Goal: Information Seeking & Learning: Find specific fact

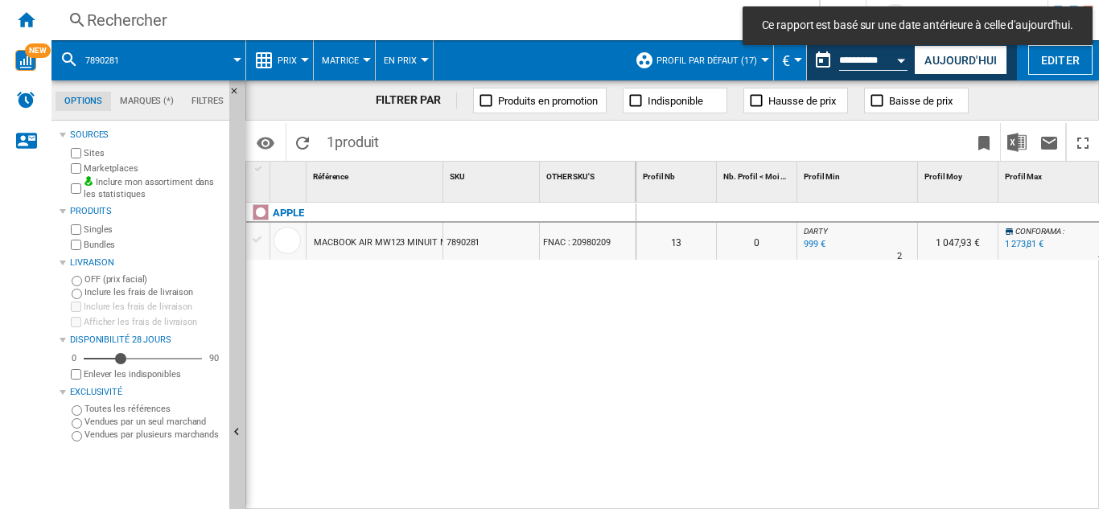
click at [130, 23] on div "Rechercher" at bounding box center [432, 20] width 690 height 23
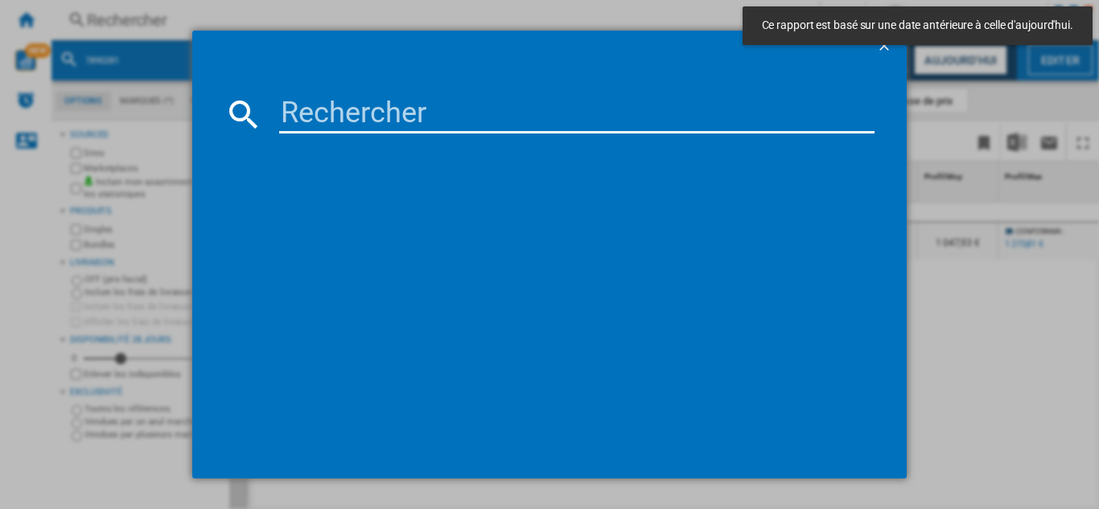
click at [311, 118] on input at bounding box center [577, 114] width 596 height 39
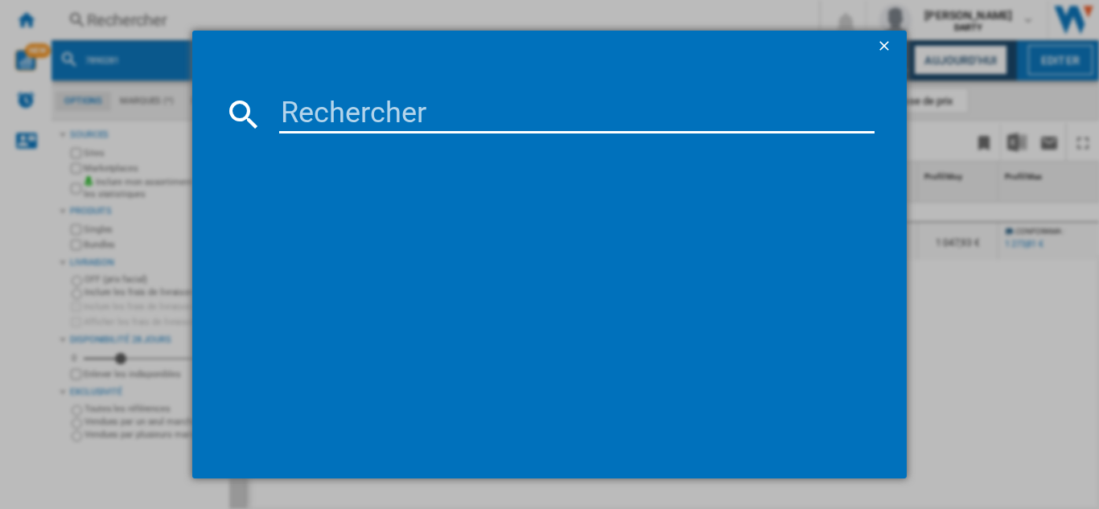
paste input "7864418"
type input "7864418"
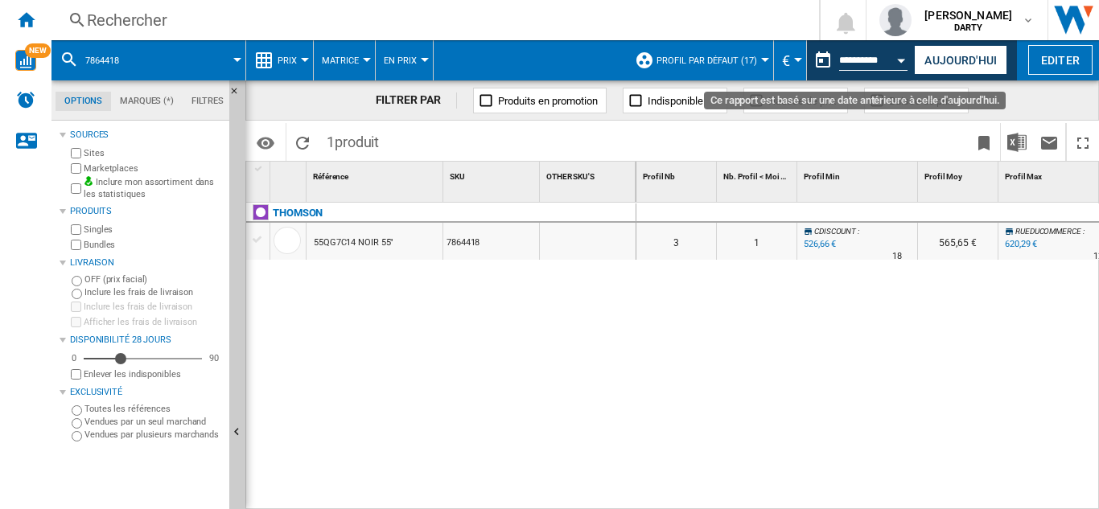
click at [904, 60] on div "Open calendar" at bounding box center [902, 61] width 8 height 4
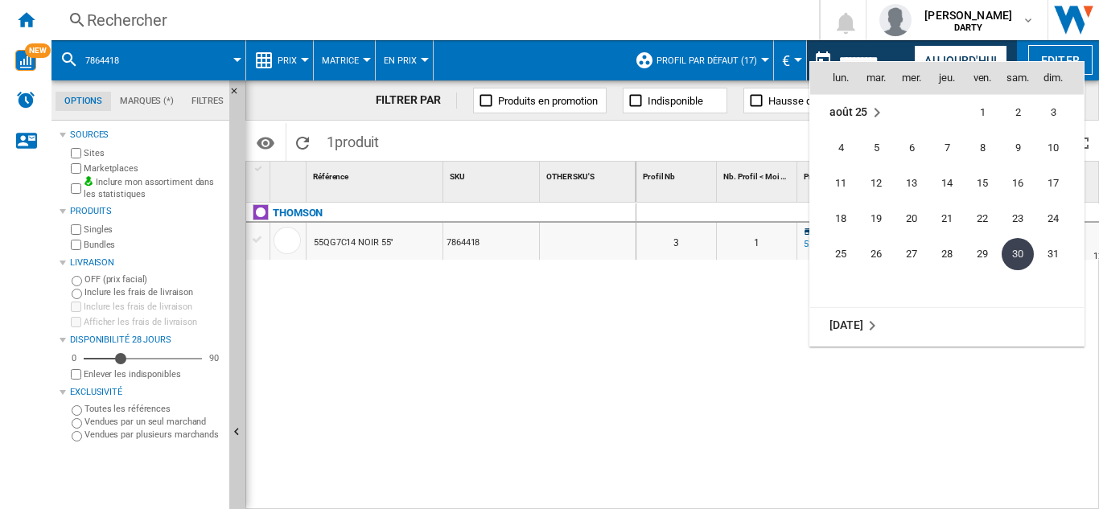
scroll to position [7625, 0]
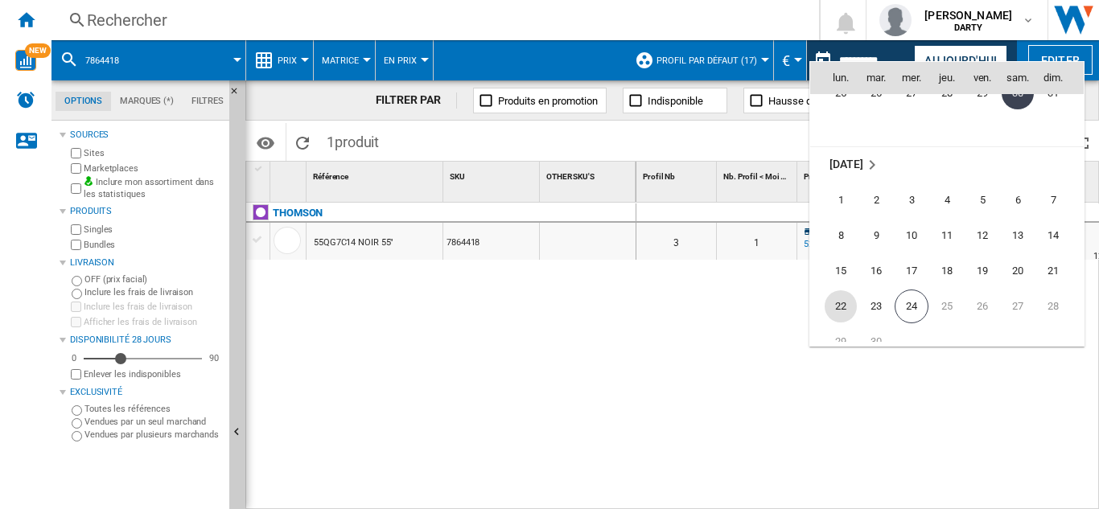
click at [845, 307] on span "22" at bounding box center [841, 307] width 32 height 32
type input "**********"
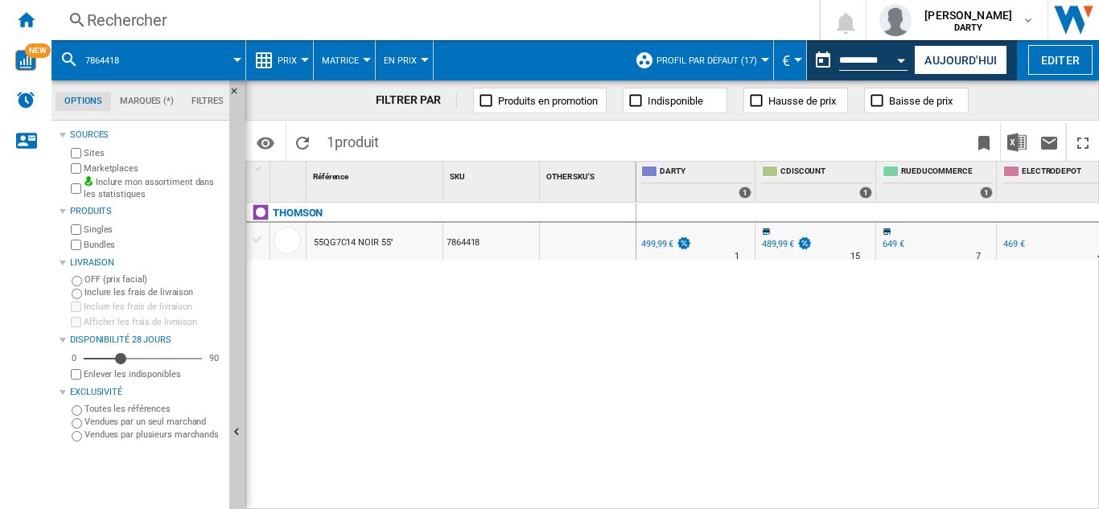
scroll to position [0, 985]
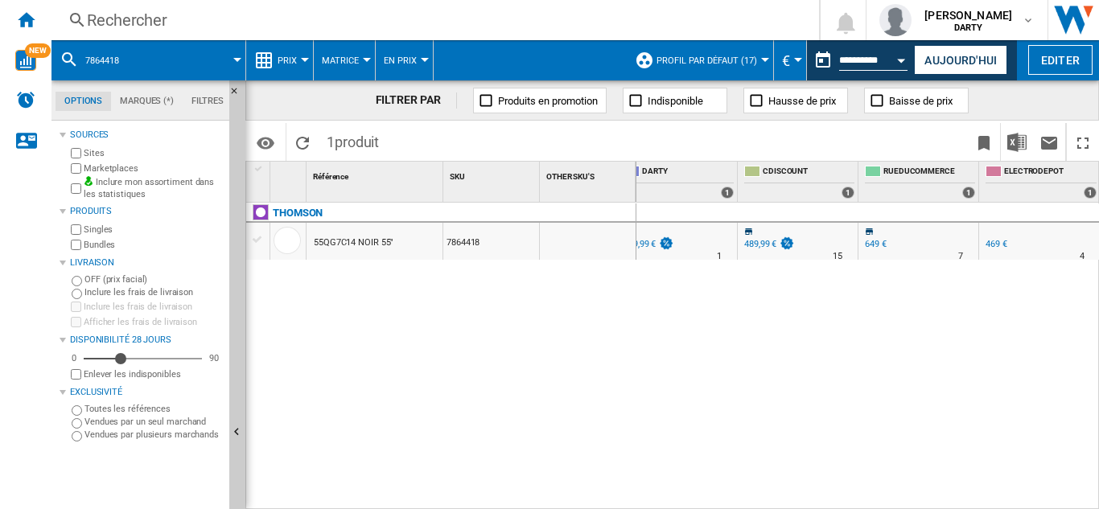
click at [142, 10] on div "Rechercher" at bounding box center [432, 20] width 690 height 23
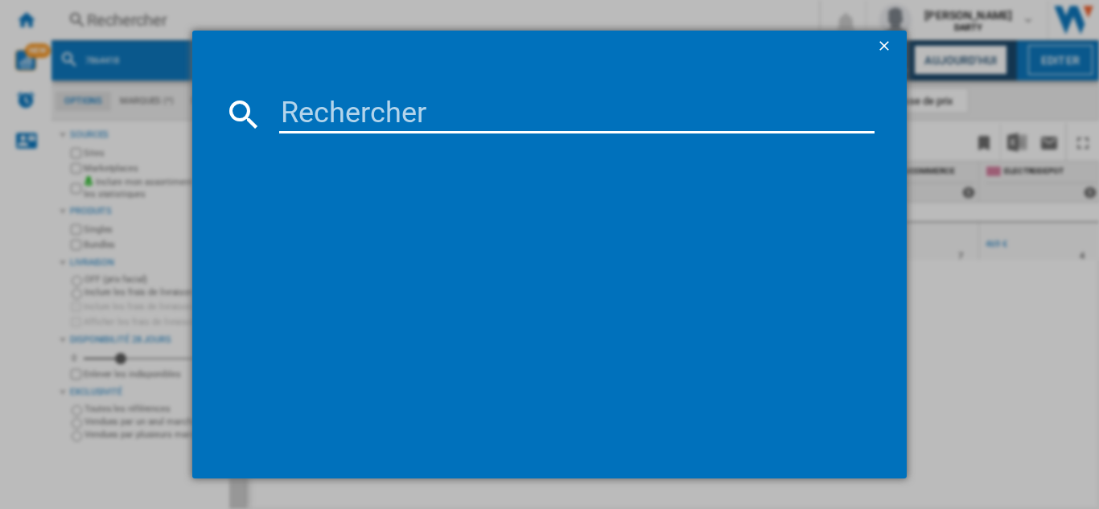
type input "7785496"
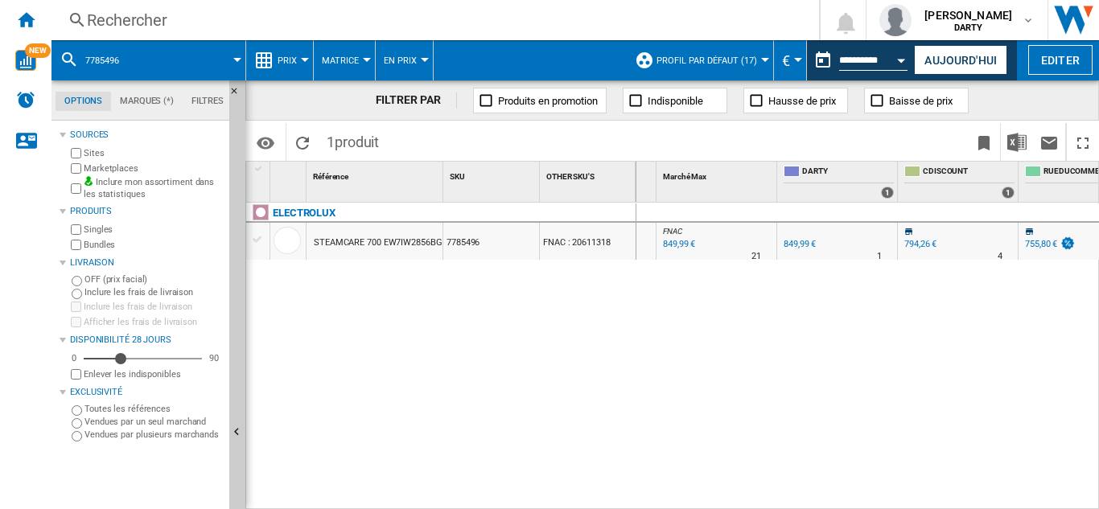
scroll to position [0, 834]
click at [111, 17] on div "Rechercher" at bounding box center [432, 20] width 690 height 23
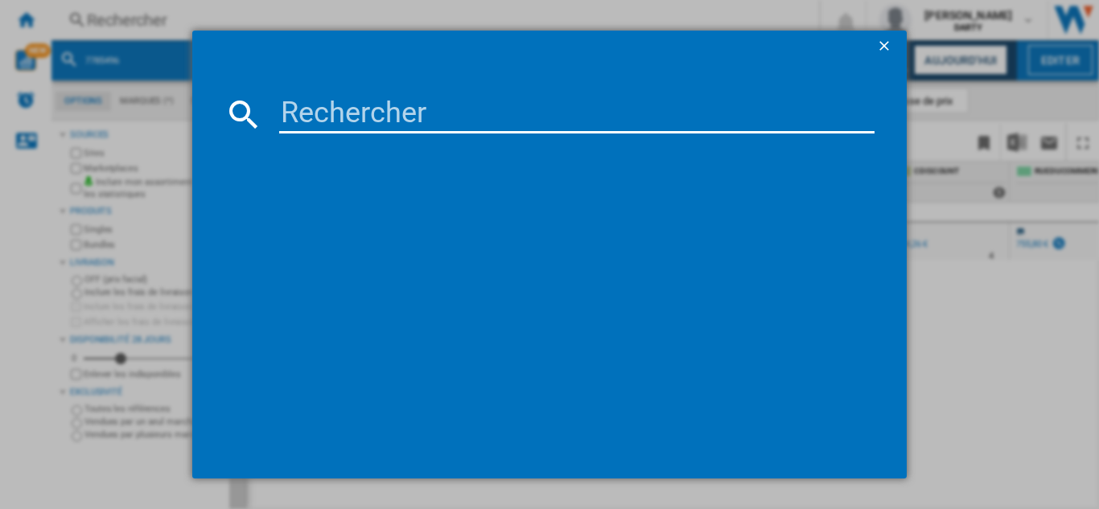
type input "7857217"
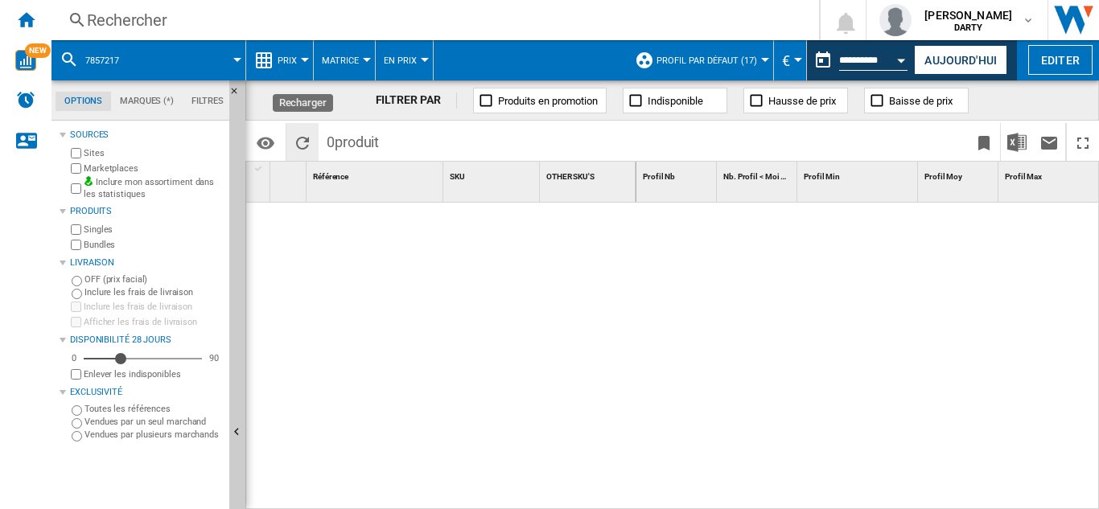
click at [303, 146] on ng-md-icon "Recharger" at bounding box center [302, 143] width 19 height 19
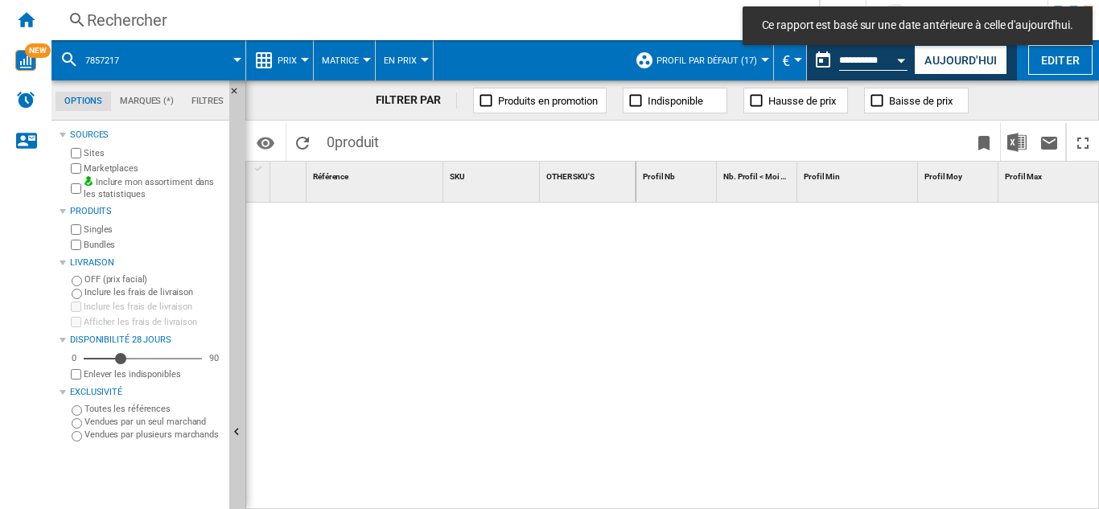
click at [116, 26] on div "Rechercher" at bounding box center [432, 20] width 690 height 23
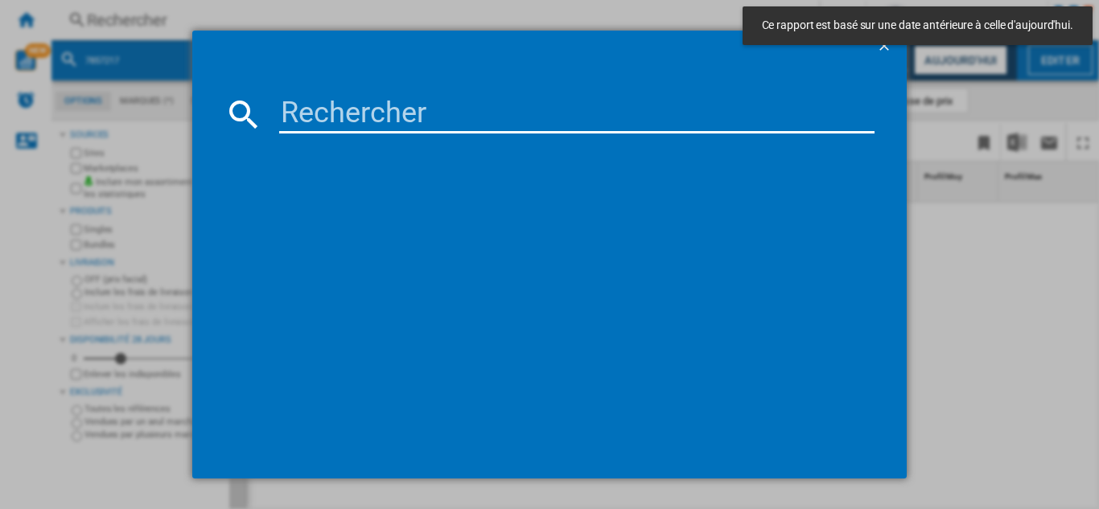
type input "7857217"
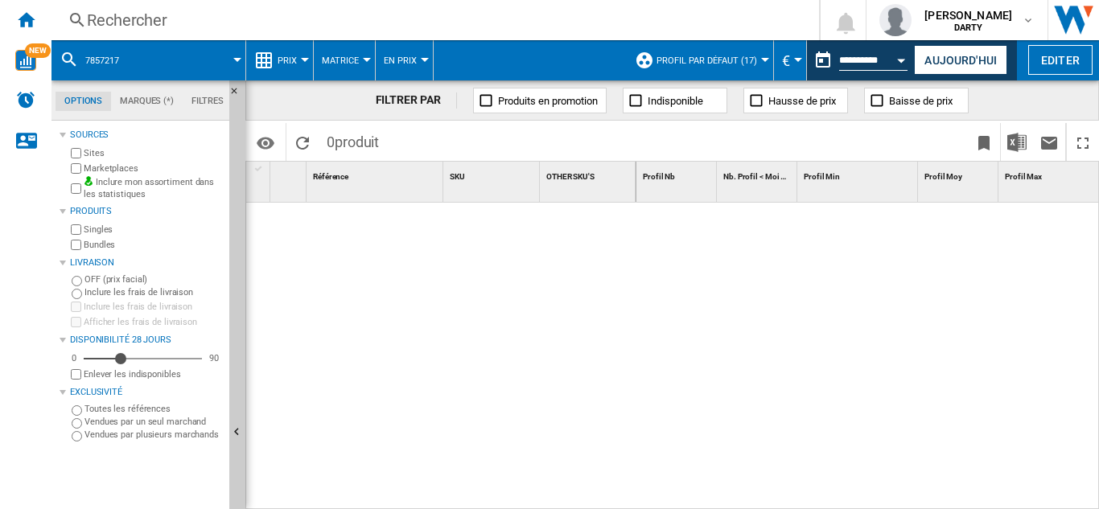
click at [134, 26] on div "Rechercher" at bounding box center [432, 20] width 690 height 23
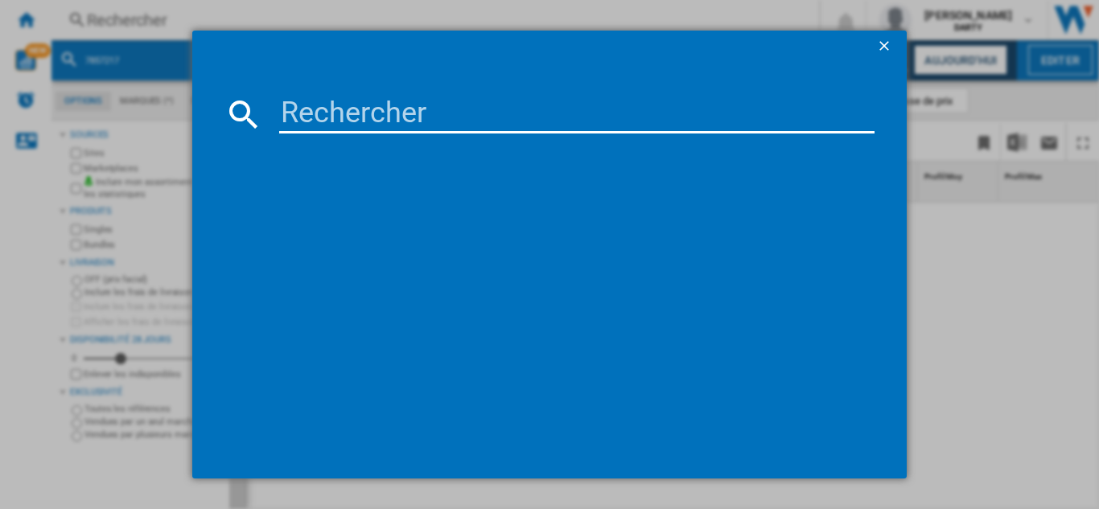
type input "7367945"
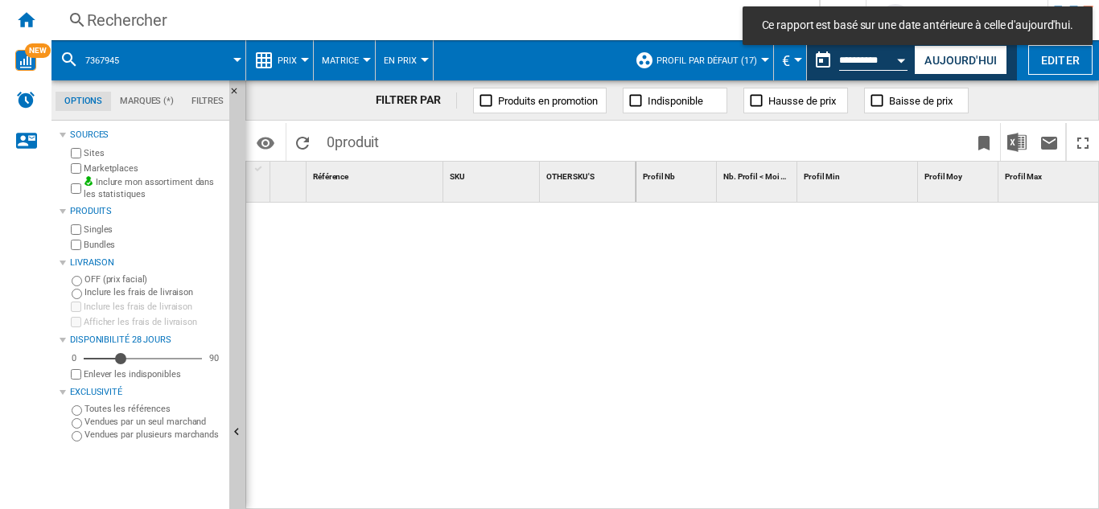
click at [118, 19] on div "Rechercher" at bounding box center [432, 20] width 690 height 23
click at [148, 23] on div "Rechercher" at bounding box center [432, 20] width 690 height 23
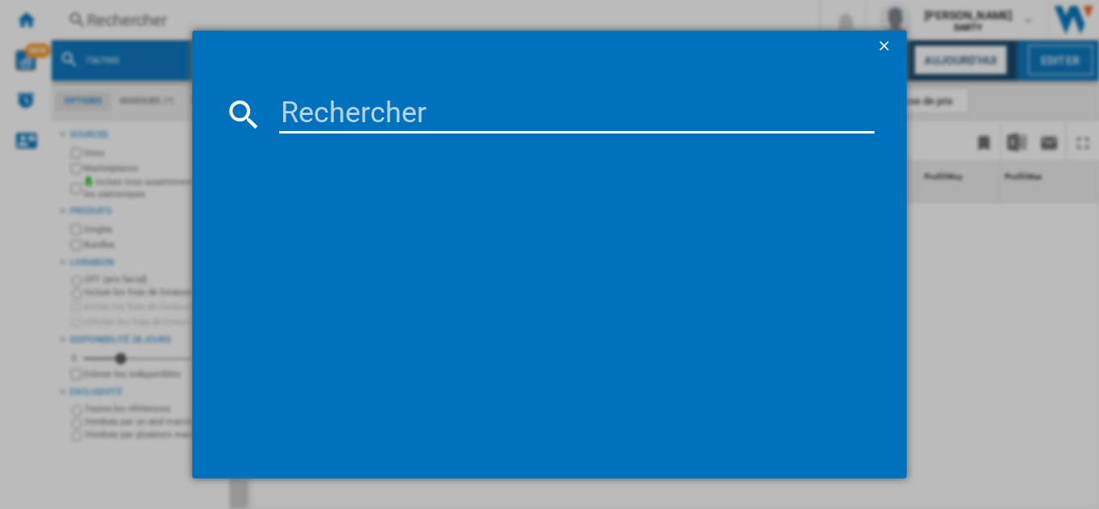
click at [346, 115] on input at bounding box center [577, 114] width 596 height 39
paste input "7367945"
type input "7367945"
